Goal: Transaction & Acquisition: Book appointment/travel/reservation

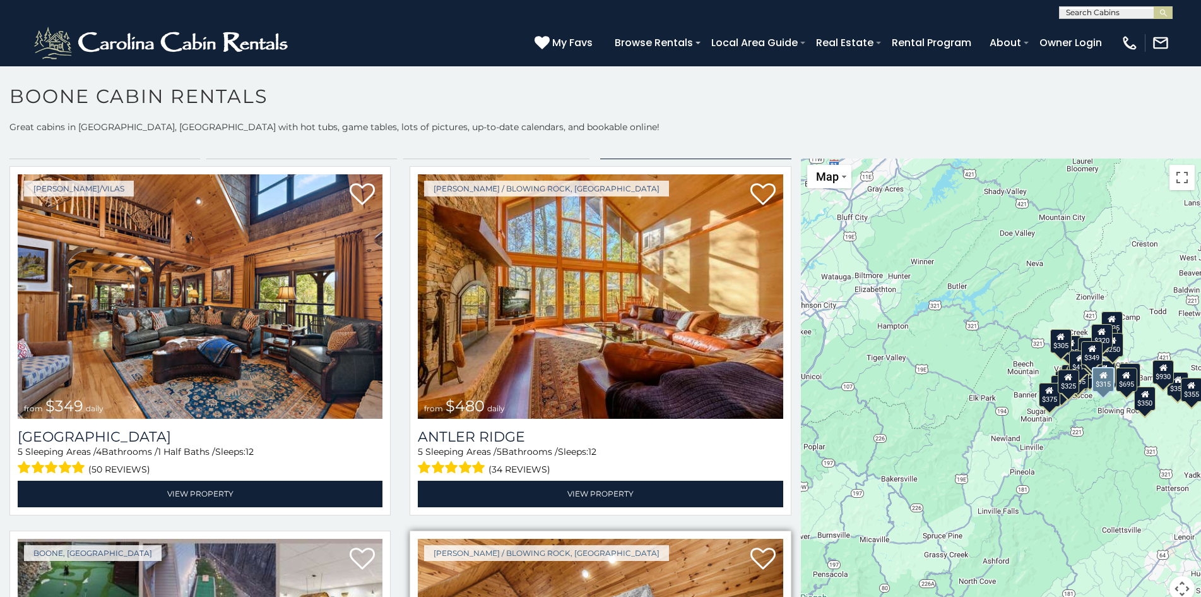
scroll to position [39, 0]
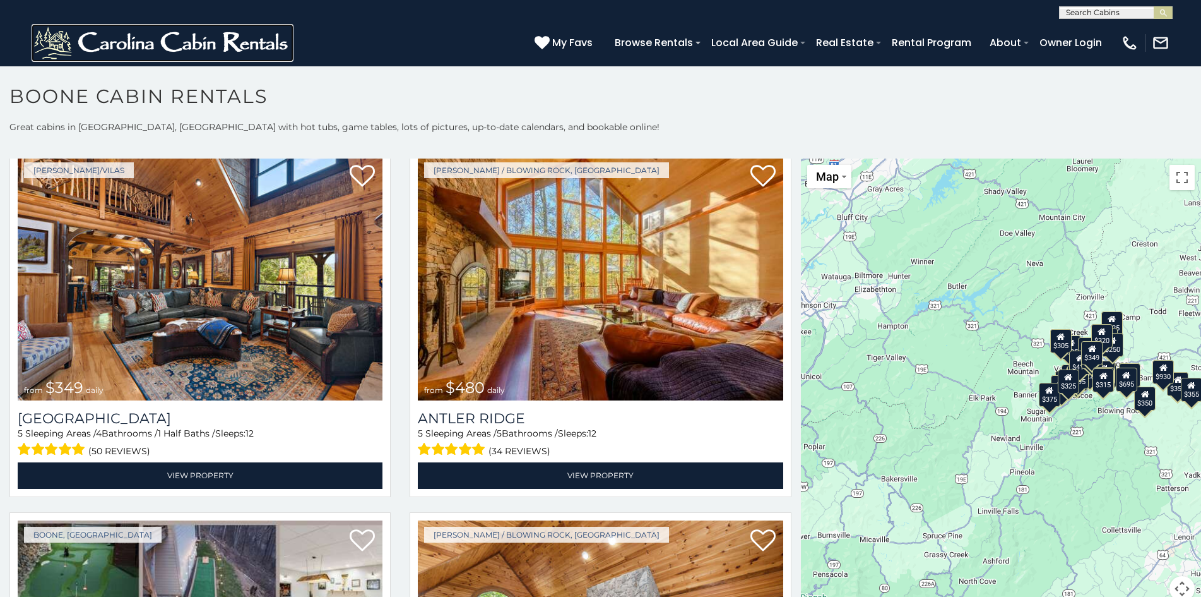
click at [117, 33] on img at bounding box center [163, 43] width 262 height 38
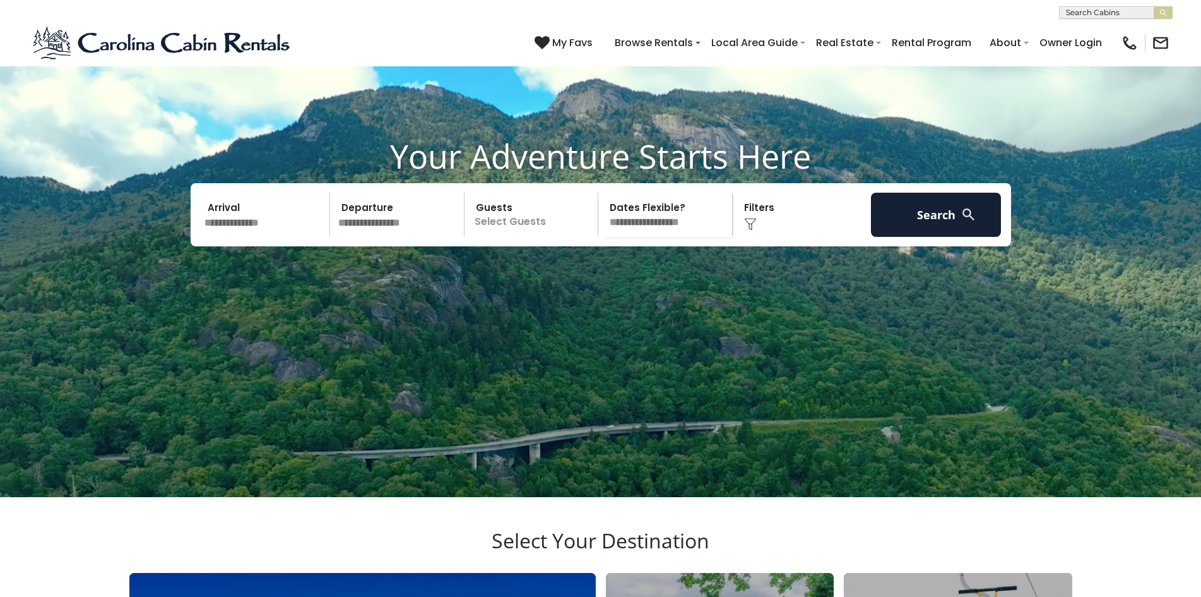
scroll to position [112, 0]
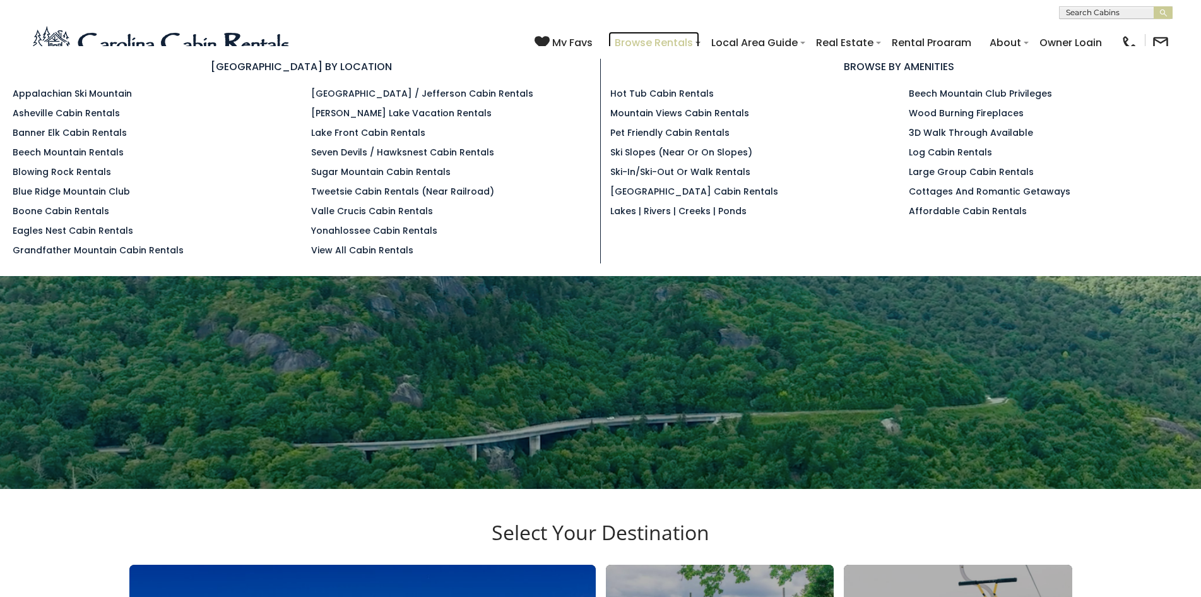
click at [619, 35] on link "Browse Rentals" at bounding box center [654, 43] width 91 height 22
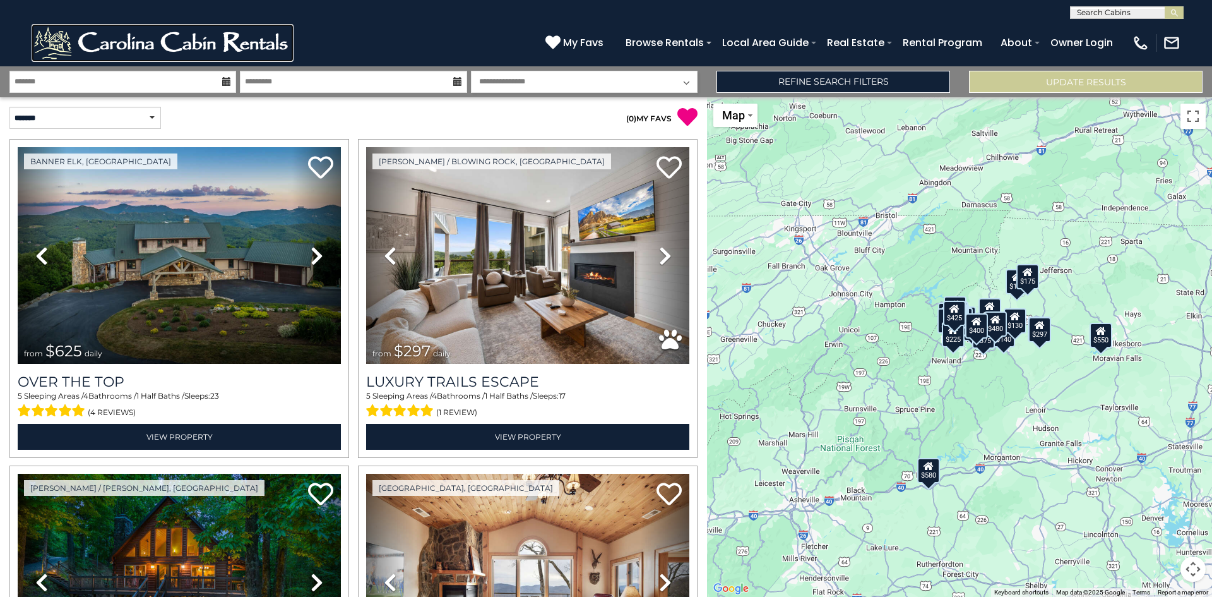
click at [68, 33] on img at bounding box center [163, 43] width 262 height 38
